Goal: Check status: Check status

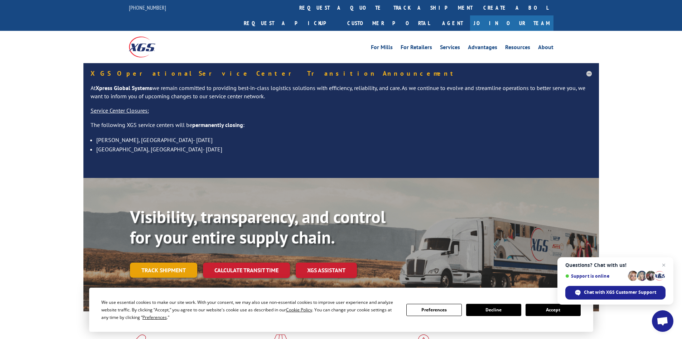
click at [177, 262] on link "Track shipment" at bounding box center [163, 269] width 67 height 15
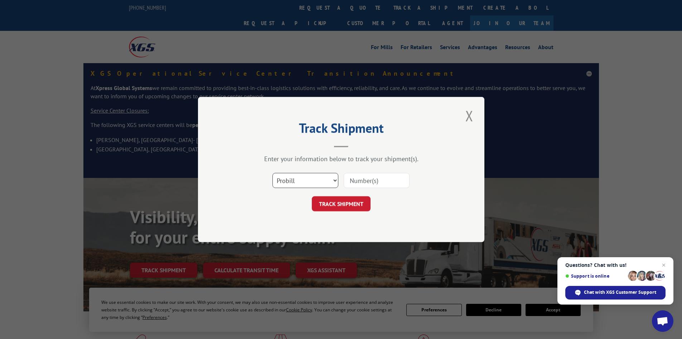
click at [306, 179] on select "Select category... Probill BOL PO" at bounding box center [306, 180] width 66 height 15
click at [273, 173] on select "Select category... Probill BOL PO" at bounding box center [306, 180] width 66 height 15
click at [301, 179] on select "Select category... Probill BOL PO" at bounding box center [306, 180] width 66 height 15
click at [273, 173] on select "Select category... Probill BOL PO" at bounding box center [306, 180] width 66 height 15
click at [342, 208] on button "TRACK SHIPMENT" at bounding box center [341, 203] width 59 height 15
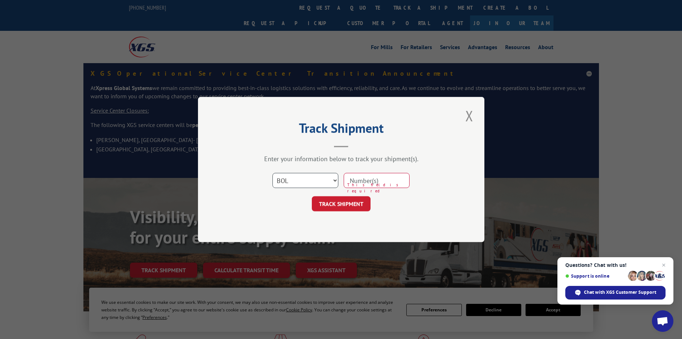
click at [336, 179] on select "Select category... Probill BOL PO" at bounding box center [306, 180] width 66 height 15
select select "po"
click at [273, 173] on select "Select category... Probill BOL PO" at bounding box center [306, 180] width 66 height 15
click at [383, 180] on input at bounding box center [377, 180] width 66 height 15
type input "49517276"
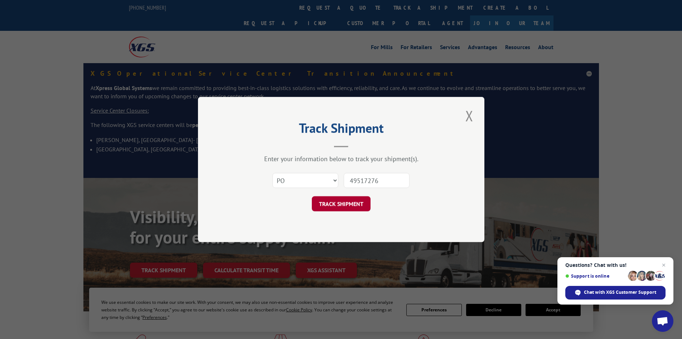
click at [326, 206] on button "TRACK SHIPMENT" at bounding box center [341, 203] width 59 height 15
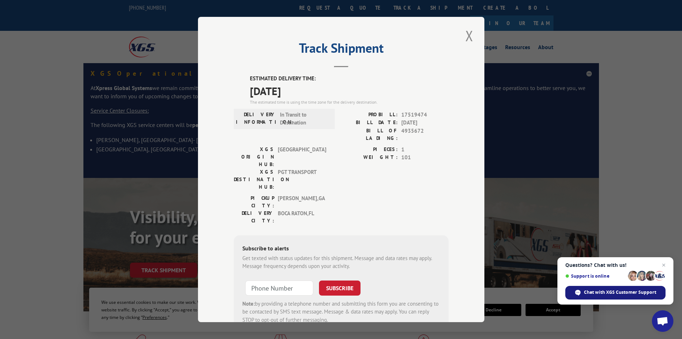
click at [631, 294] on span "Chat with XGS Customer Support" at bounding box center [620, 292] width 72 height 6
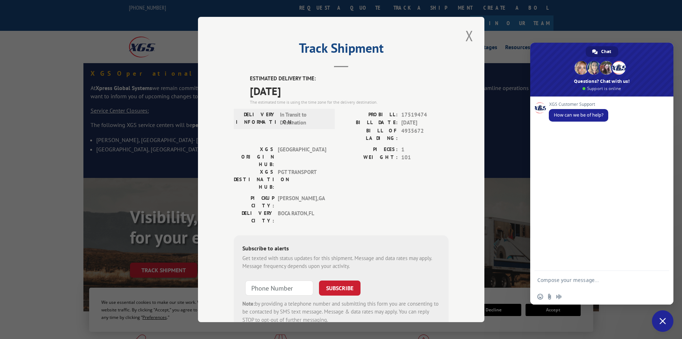
click at [586, 279] on textarea "Compose your message..." at bounding box center [595, 279] width 115 height 18
type textarea "Is there any way we can get this delivered to the destination earlier?"
click at [659, 272] on span "Send" at bounding box center [661, 272] width 5 height 5
